Goal: Task Accomplishment & Management: Manage account settings

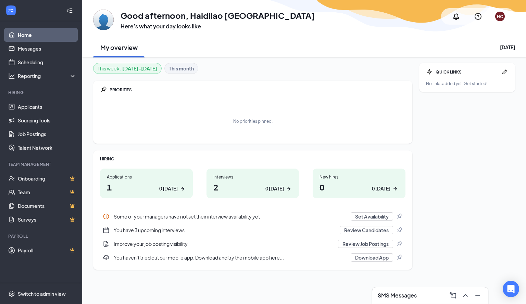
click at [96, 70] on div "This week : [DATE] - [DATE]" at bounding box center [127, 68] width 69 height 11
click at [31, 100] on ul "Applicants Sourcing Tools Job Postings Talent Network" at bounding box center [41, 127] width 82 height 55
click at [32, 106] on link "Applicants" at bounding box center [47, 107] width 59 height 14
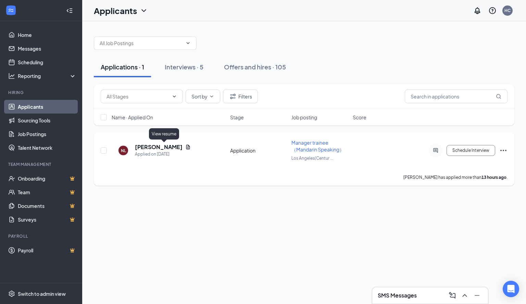
click at [186, 146] on icon "Document" at bounding box center [188, 147] width 4 height 4
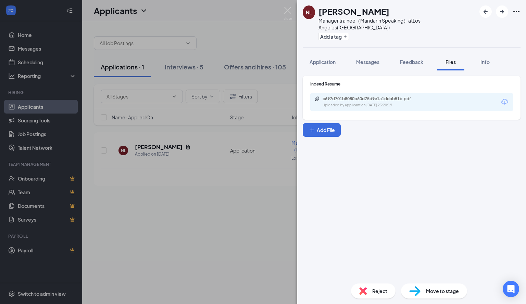
click at [506, 99] on icon "Download" at bounding box center [504, 102] width 7 height 6
click at [218, 176] on div "NL Neal Law Manager trainee（Mandarin Speaking） at Los Angeles(Century City) Add…" at bounding box center [263, 152] width 526 height 304
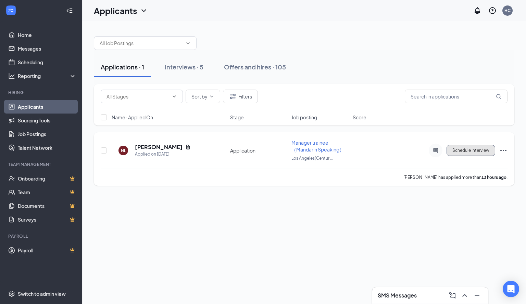
click at [480, 152] on button "Schedule Interview" at bounding box center [471, 150] width 49 height 11
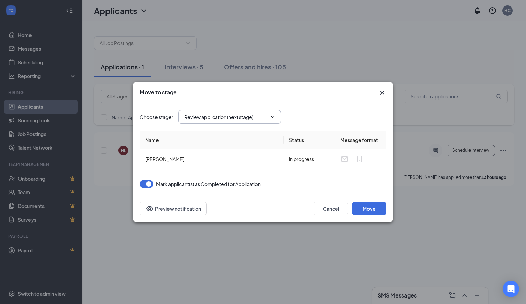
click at [235, 121] on span "Review application (next stage)" at bounding box center [229, 117] width 103 height 14
click at [214, 121] on span "Review application (next stage)" at bounding box center [229, 117] width 103 height 14
click at [269, 119] on span at bounding box center [272, 116] width 7 height 5
click at [383, 93] on icon "Cross" at bounding box center [382, 93] width 8 height 8
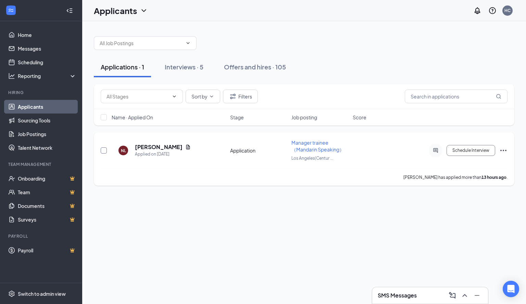
click at [106, 148] on input "checkbox" at bounding box center [104, 151] width 6 height 6
checkbox input "true"
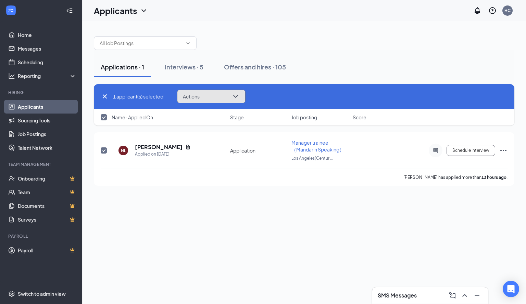
click at [199, 99] on span "Actions" at bounding box center [191, 96] width 17 height 5
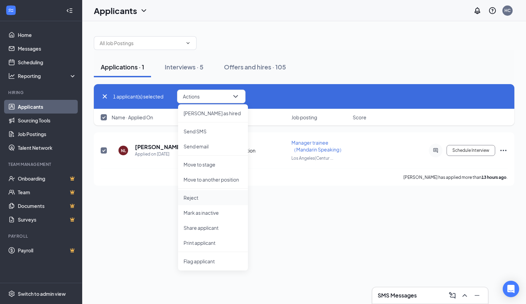
click at [197, 196] on p "Reject" at bounding box center [213, 198] width 59 height 7
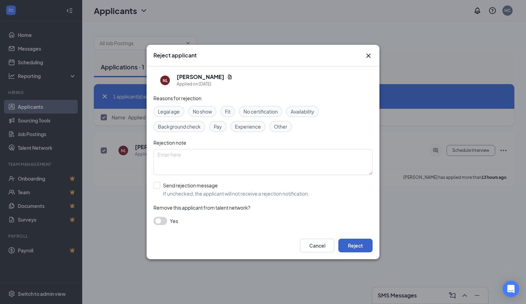
click at [360, 245] on button "Reject" at bounding box center [355, 246] width 34 height 14
